Goal: Transaction & Acquisition: Purchase product/service

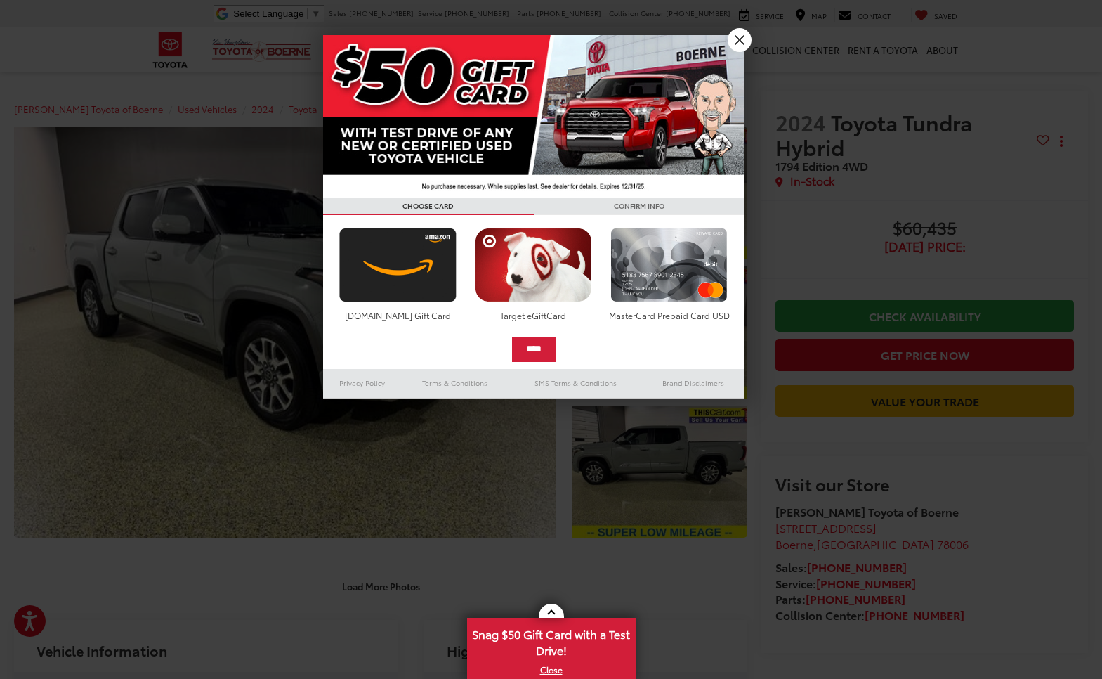
click at [743, 40] on link "X" at bounding box center [740, 40] width 24 height 24
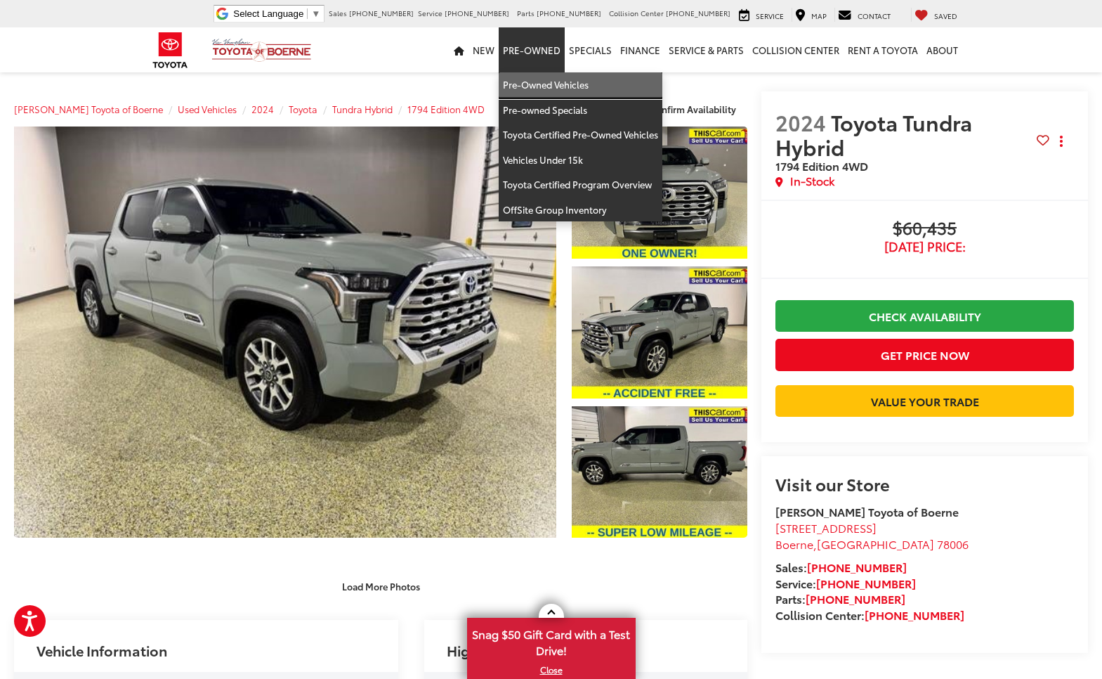
click at [505, 98] on link "Pre-Owned Vehicles" at bounding box center [581, 84] width 164 height 25
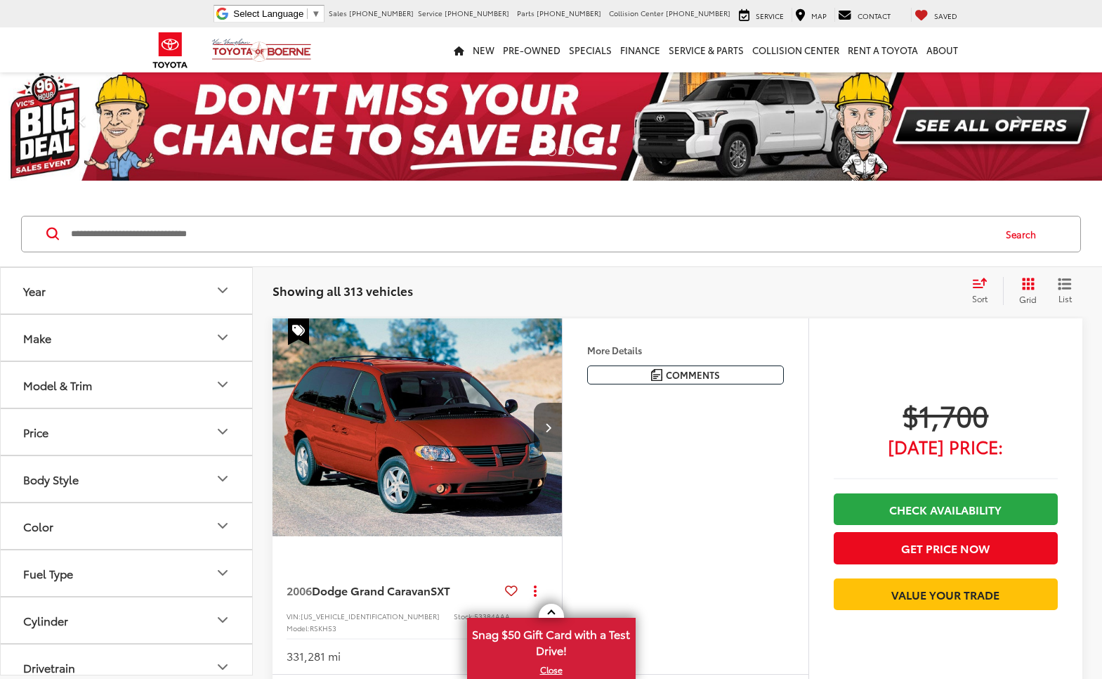
click at [226, 346] on icon "Make" at bounding box center [222, 337] width 17 height 17
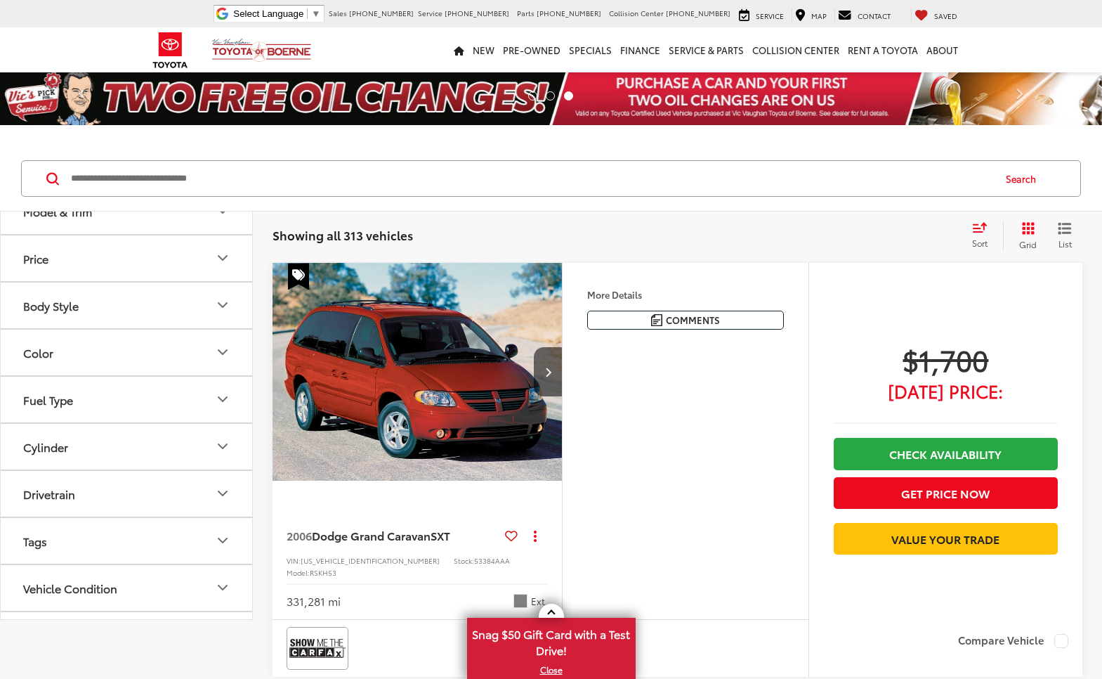
scroll to position [611, 0]
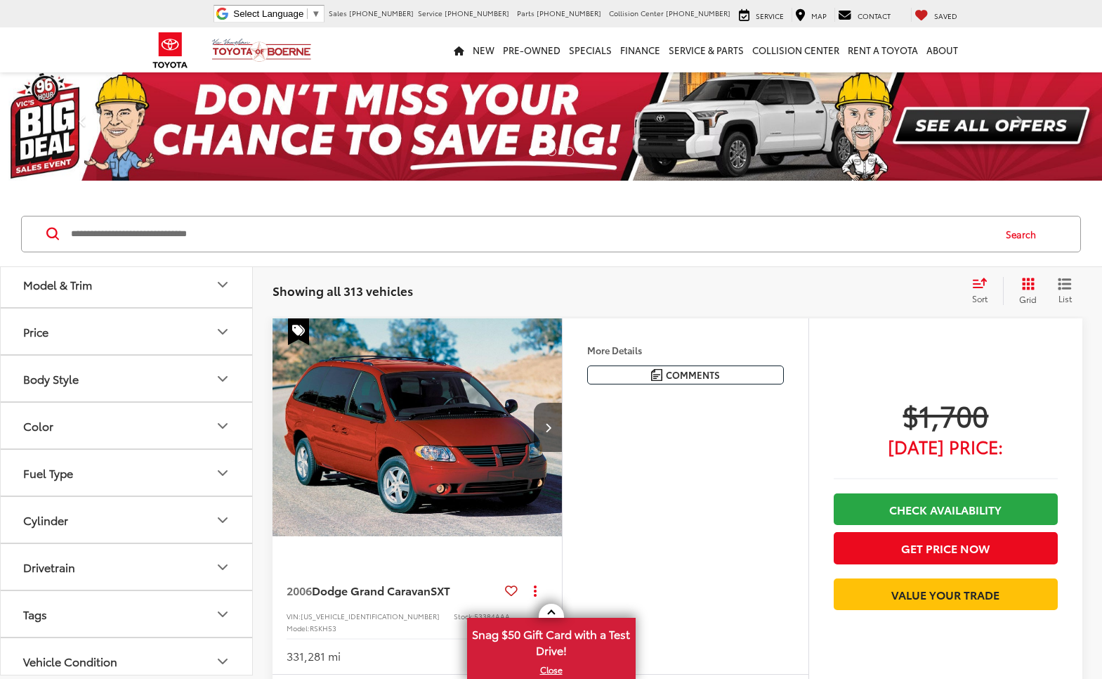
click at [190, 169] on img at bounding box center [190, 169] width 0 height 0
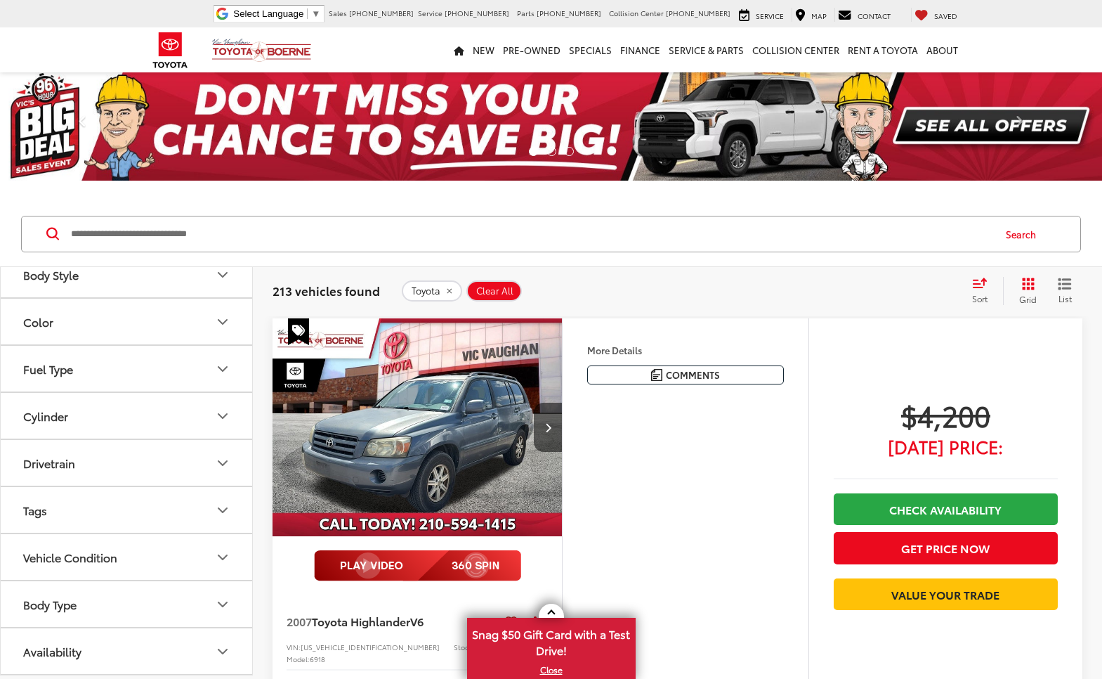
scroll to position [786, 0]
click at [222, 189] on icon "Model & Trim" at bounding box center [222, 180] width 17 height 17
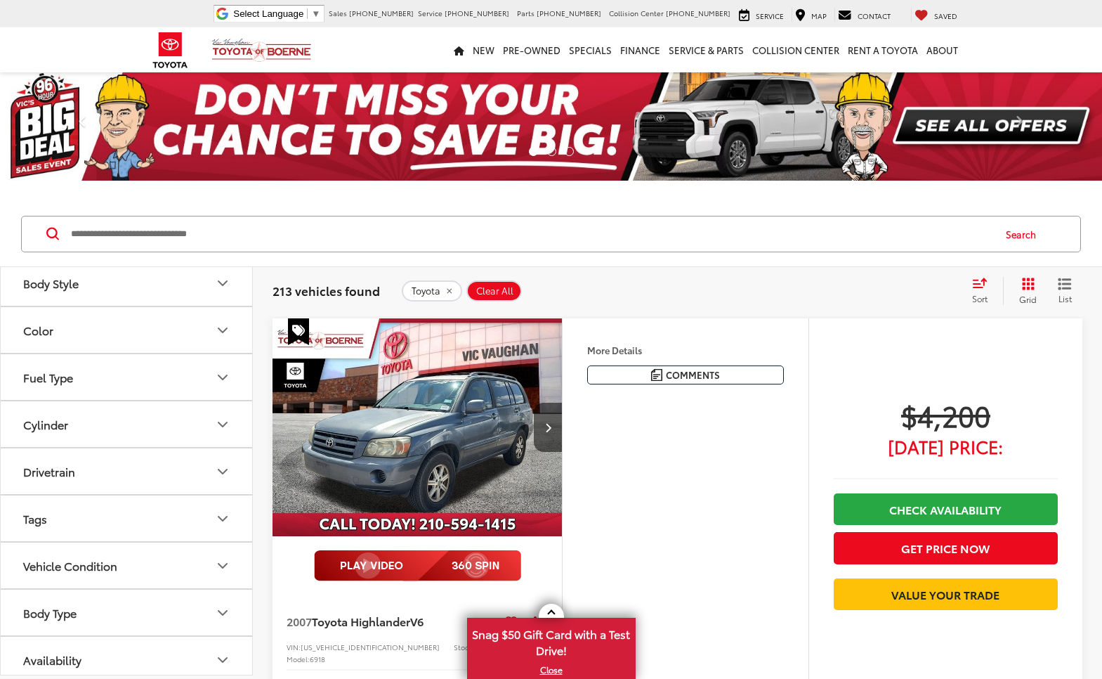
scroll to position [1336, 0]
click at [41, 194] on label "Tundra Hybrid (3)" at bounding box center [127, 181] width 190 height 25
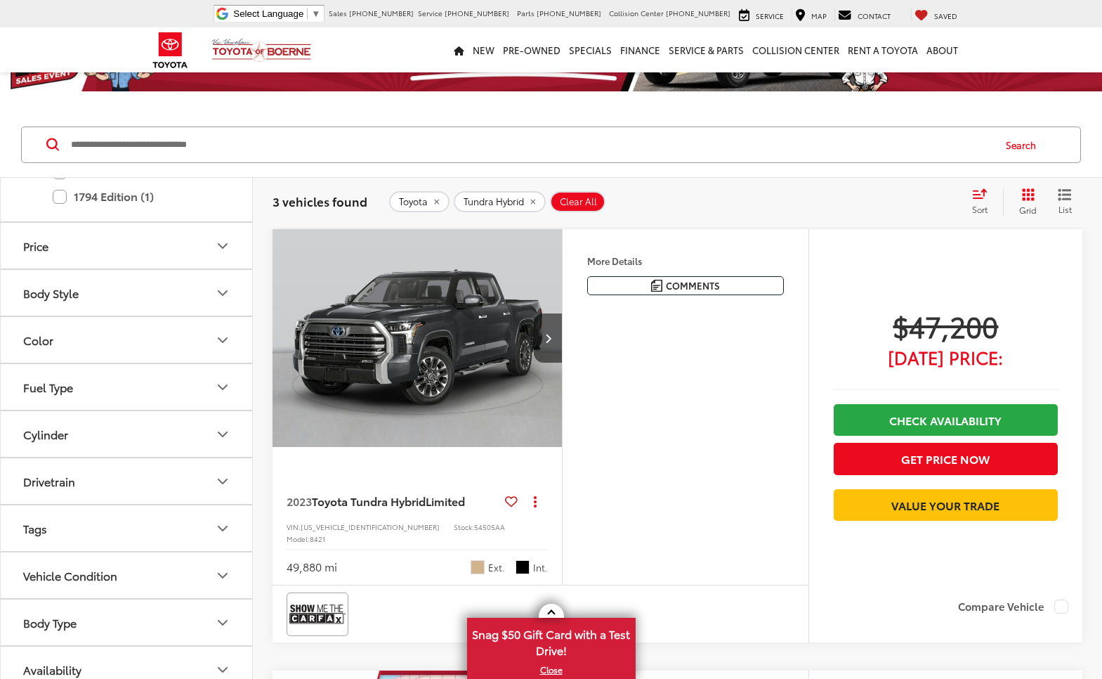
scroll to position [1464, 0]
click at [227, 301] on icon "Body Style" at bounding box center [222, 293] width 17 height 17
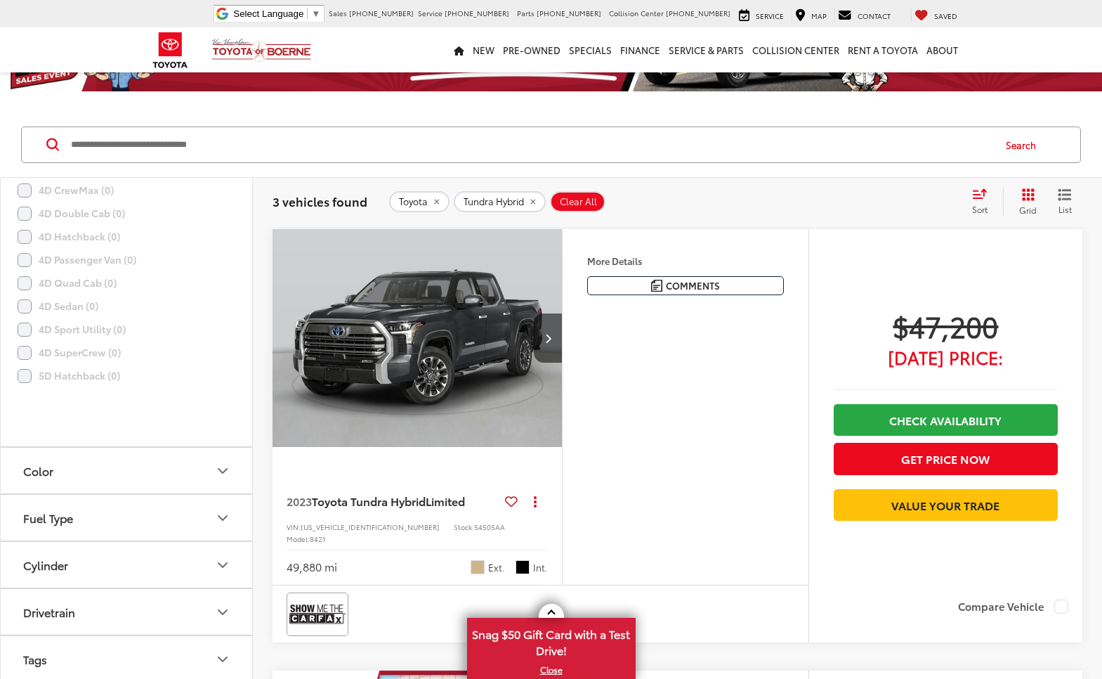
scroll to position [1593, 0]
click at [225, 60] on icon "Body Style" at bounding box center [222, 51] width 17 height 17
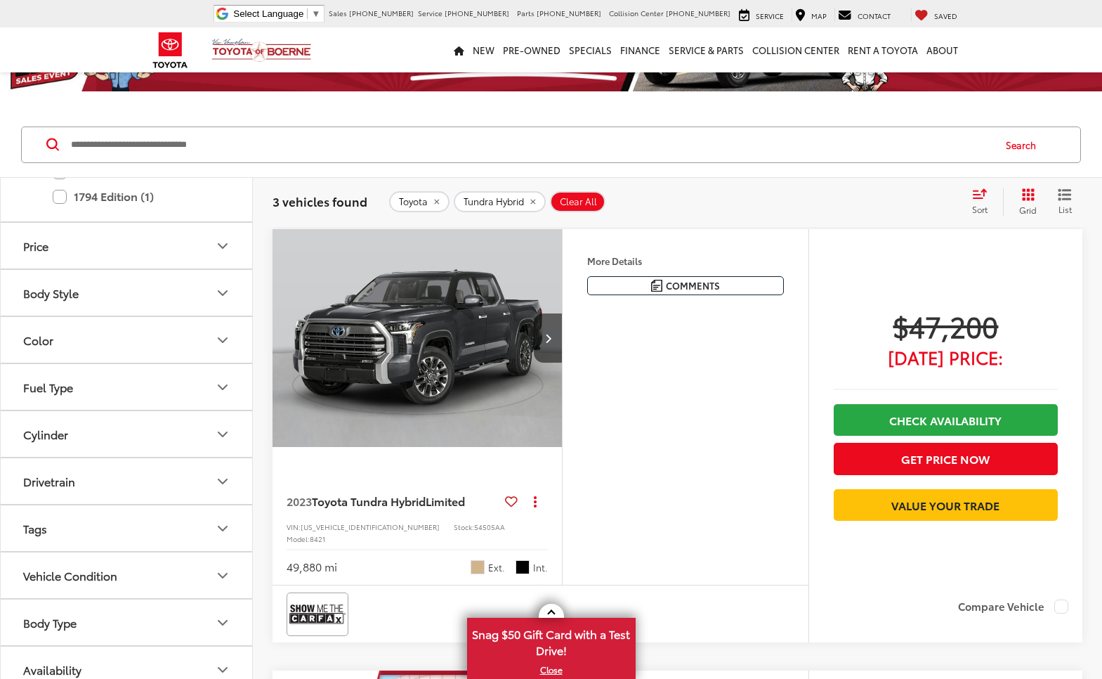
click at [223, 349] on icon "Color" at bounding box center [222, 340] width 17 height 17
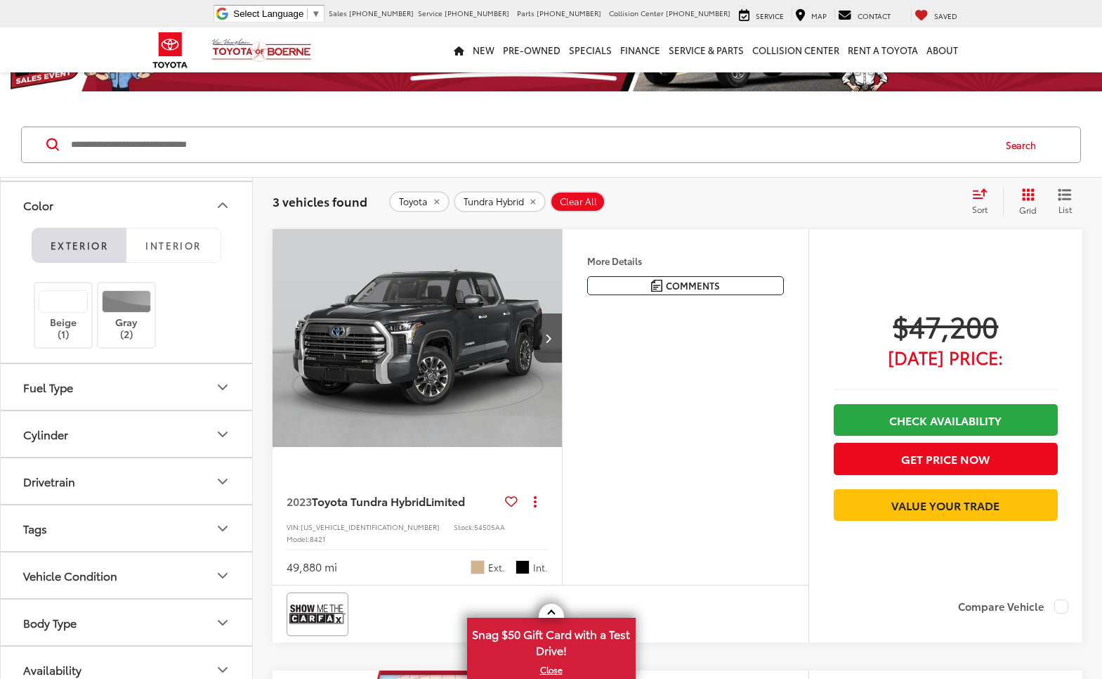
scroll to position [1694, 0]
click at [223, 396] on icon "Fuel Type" at bounding box center [222, 387] width 17 height 17
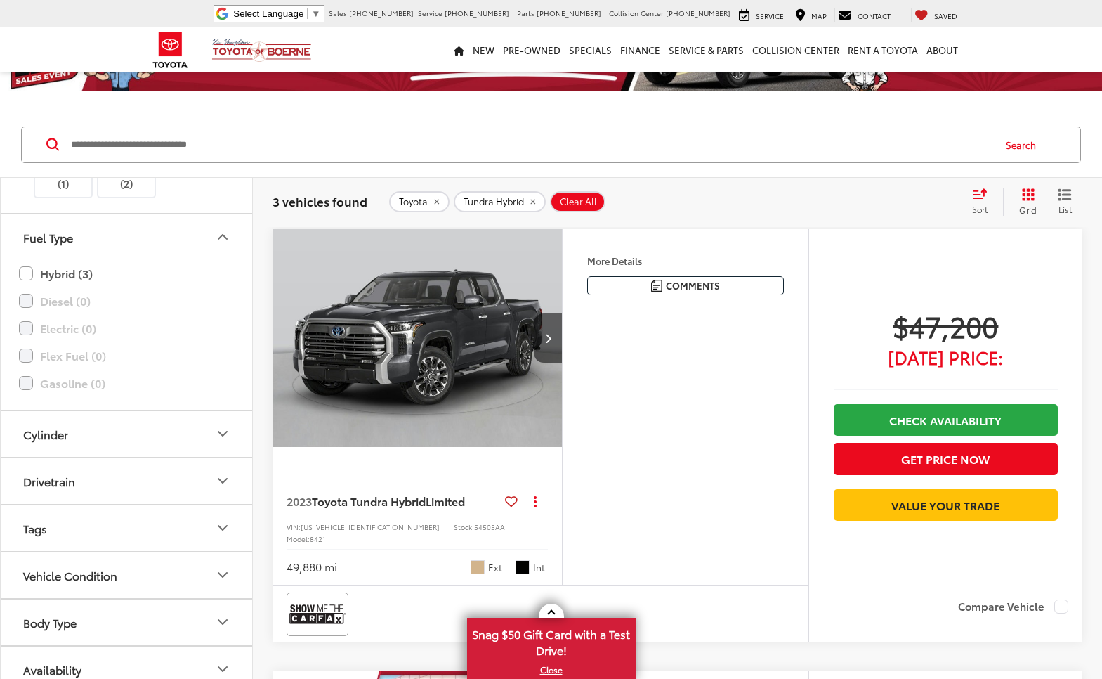
scroll to position [1733, 0]
click at [27, 286] on label "Hybrid (3)" at bounding box center [126, 273] width 215 height 25
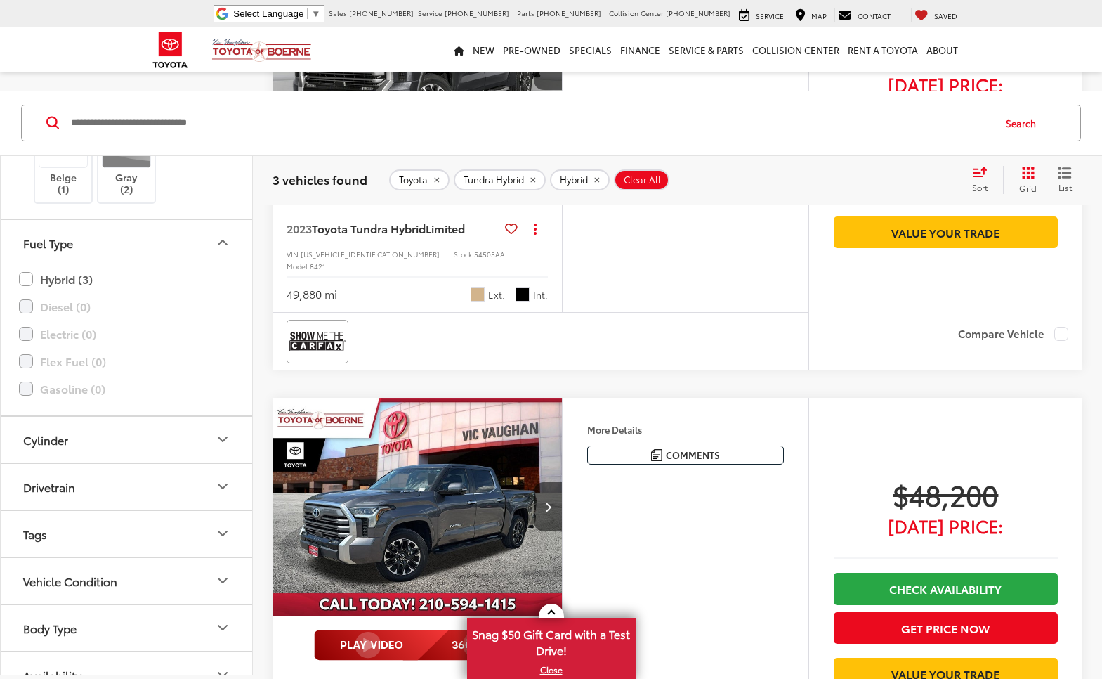
scroll to position [1531, 0]
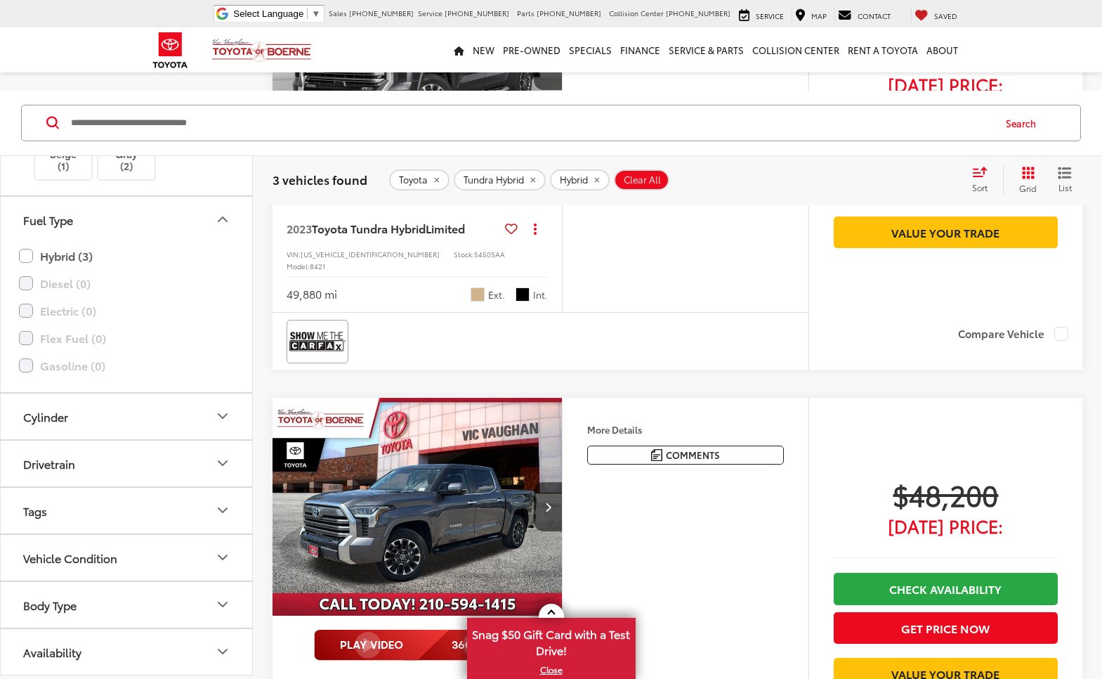
click at [221, 46] on icon "Color" at bounding box center [222, 37] width 17 height 17
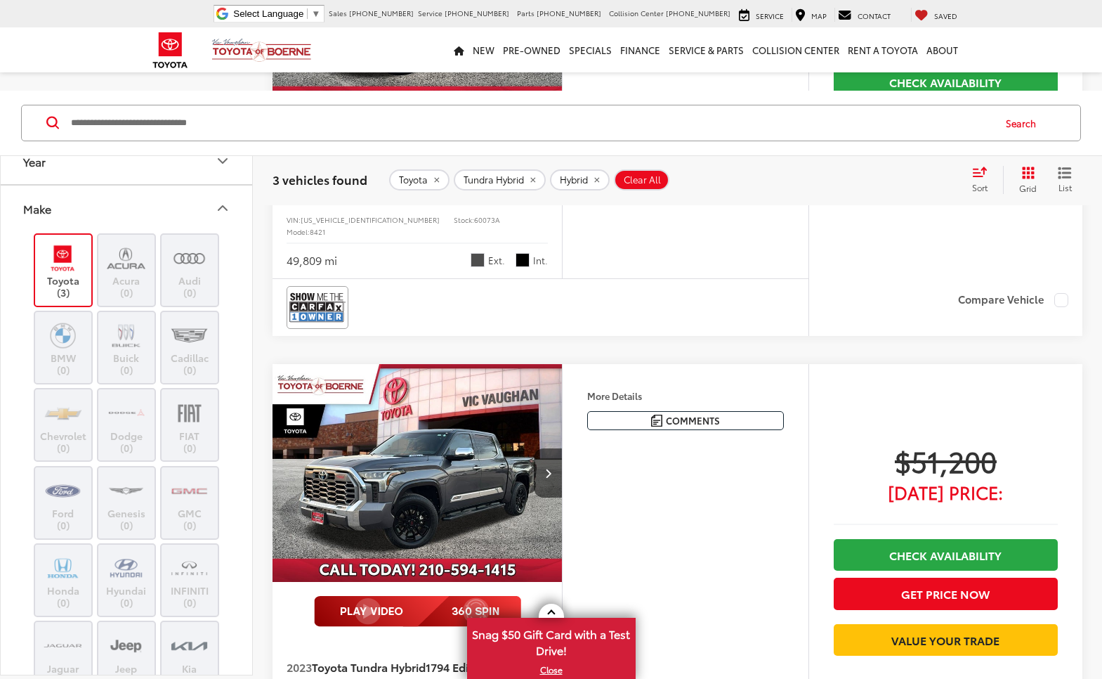
scroll to position [0, 0]
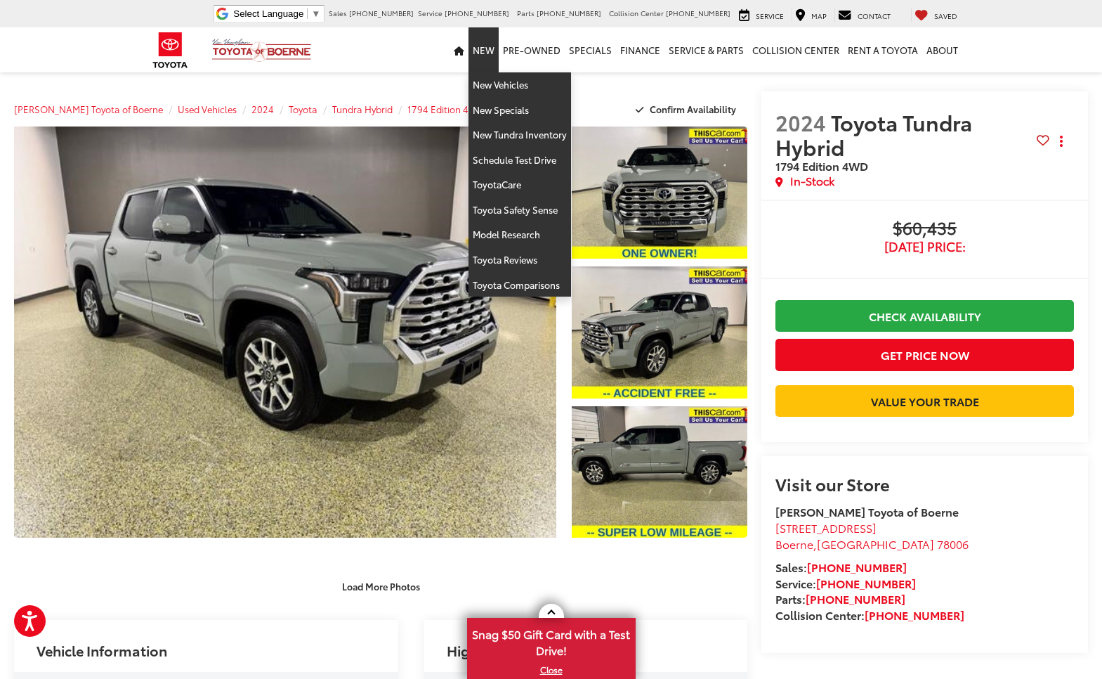
click at [469, 71] on link "New" at bounding box center [484, 49] width 30 height 45
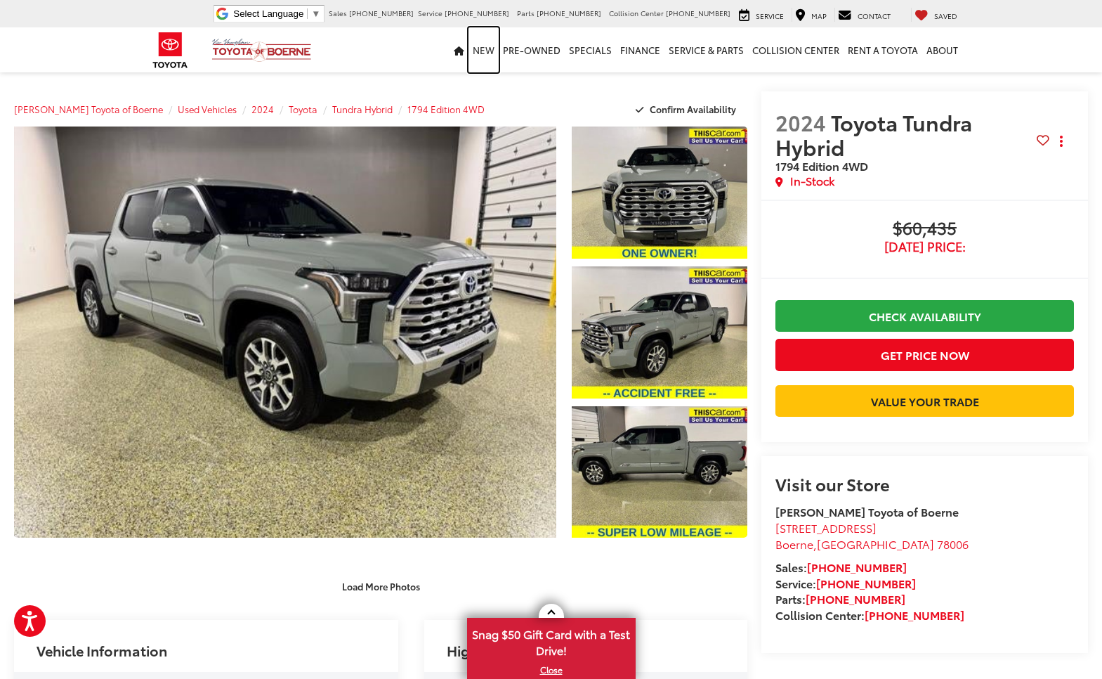
click at [469, 65] on link "New" at bounding box center [484, 49] width 30 height 45
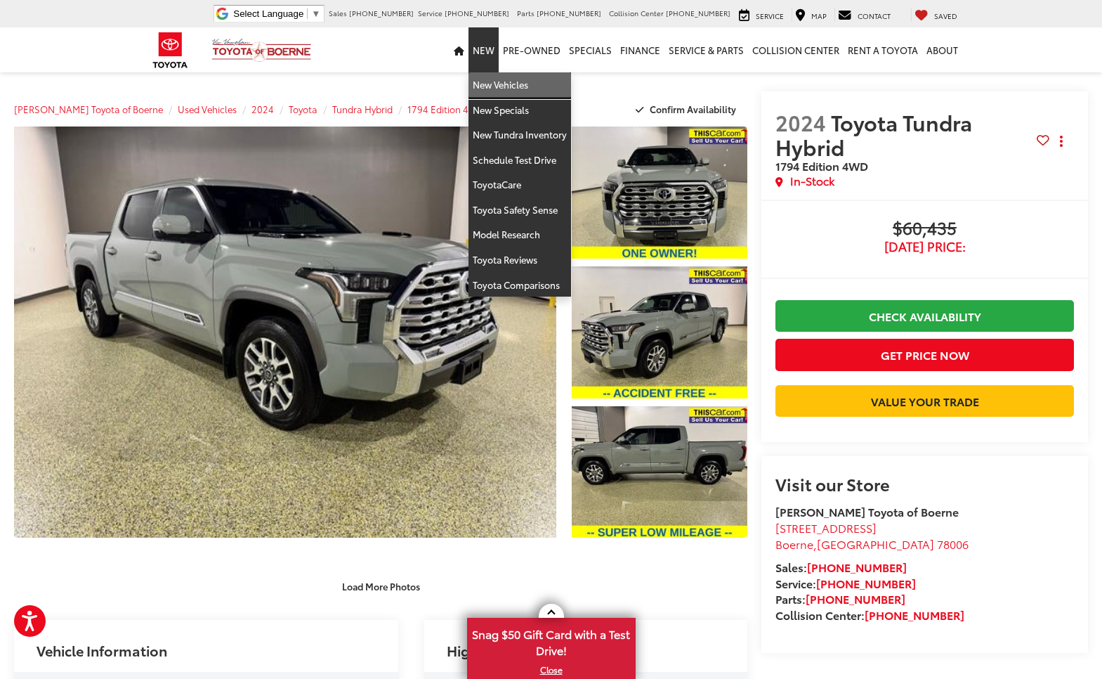
click at [469, 98] on link "New Vehicles" at bounding box center [520, 84] width 103 height 25
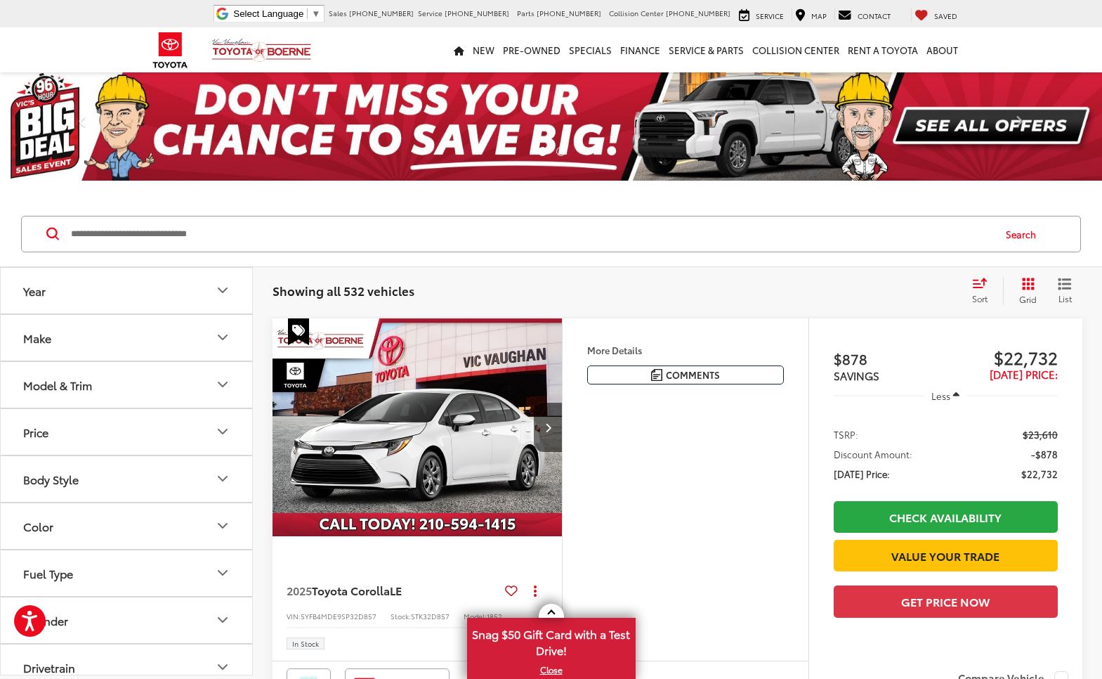
click at [365, 250] on input "Search by Make, Model, or Keyword" at bounding box center [531, 234] width 923 height 34
paste input "**********"
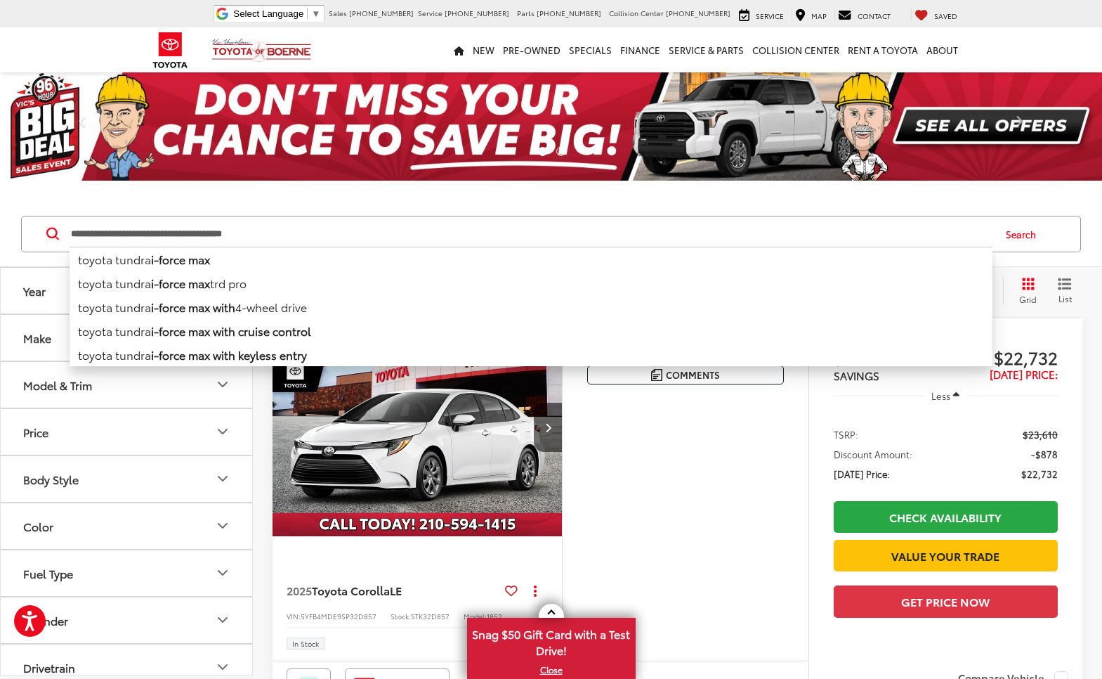
type input "**********"
